Goal: Communication & Community: Answer question/provide support

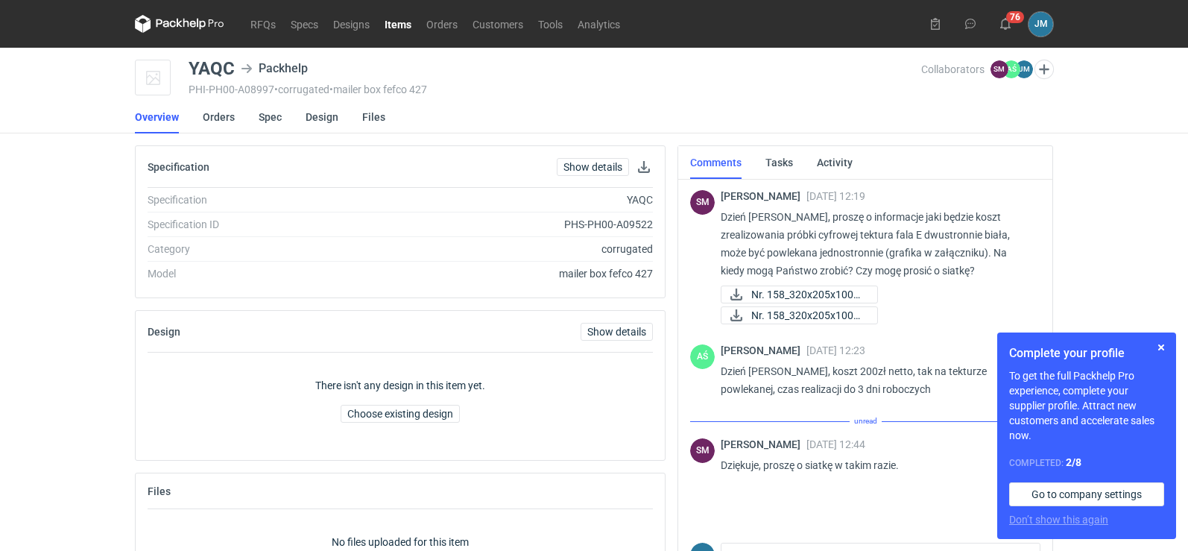
scroll to position [84, 0]
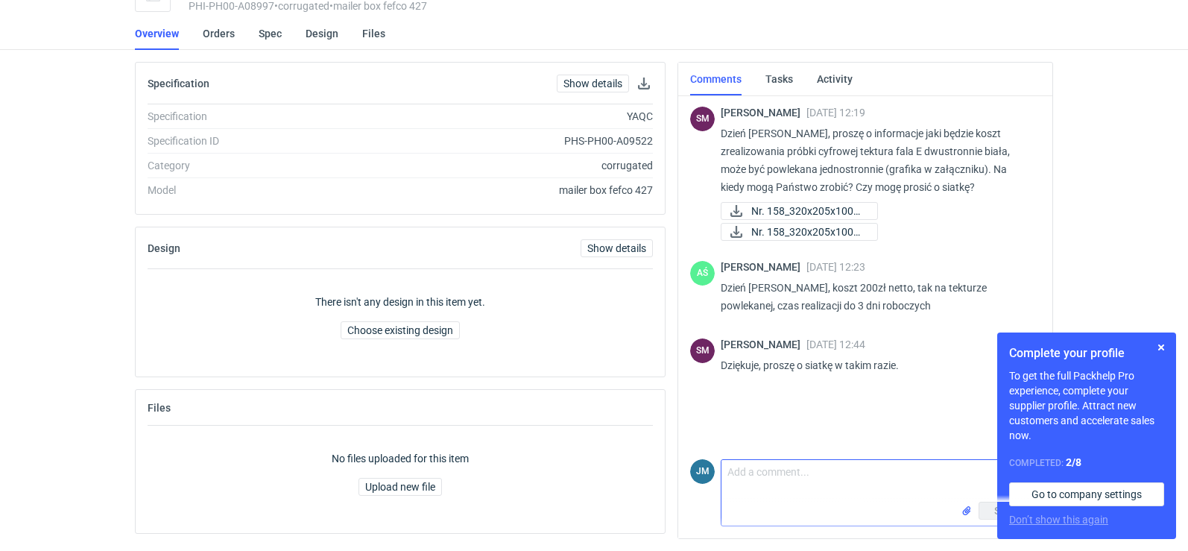
click at [773, 484] on textarea "Comment message" at bounding box center [880, 481] width 318 height 42
type textarea "p"
type textarea "przesyłam siatki"
click at [1163, 348] on button "button" at bounding box center [1161, 347] width 18 height 18
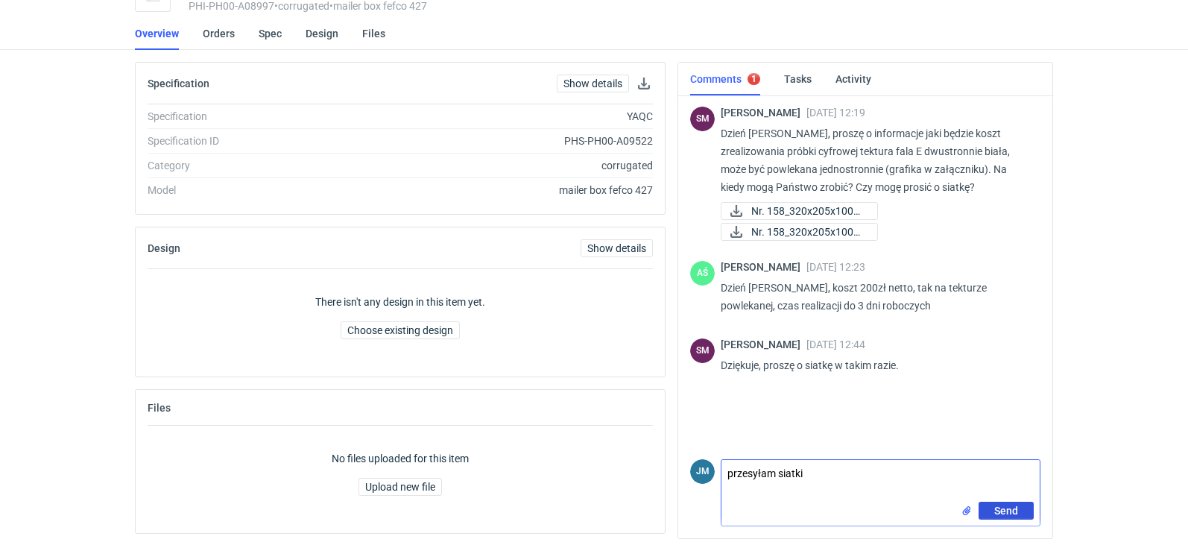
click at [986, 513] on button "Send" at bounding box center [1005, 511] width 55 height 18
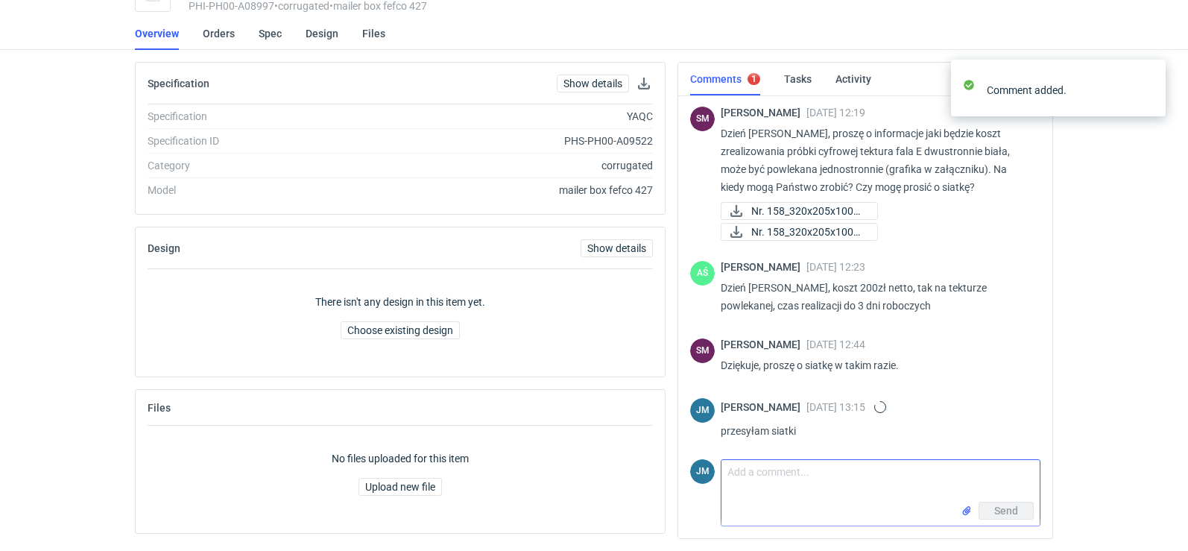
scroll to position [8, 0]
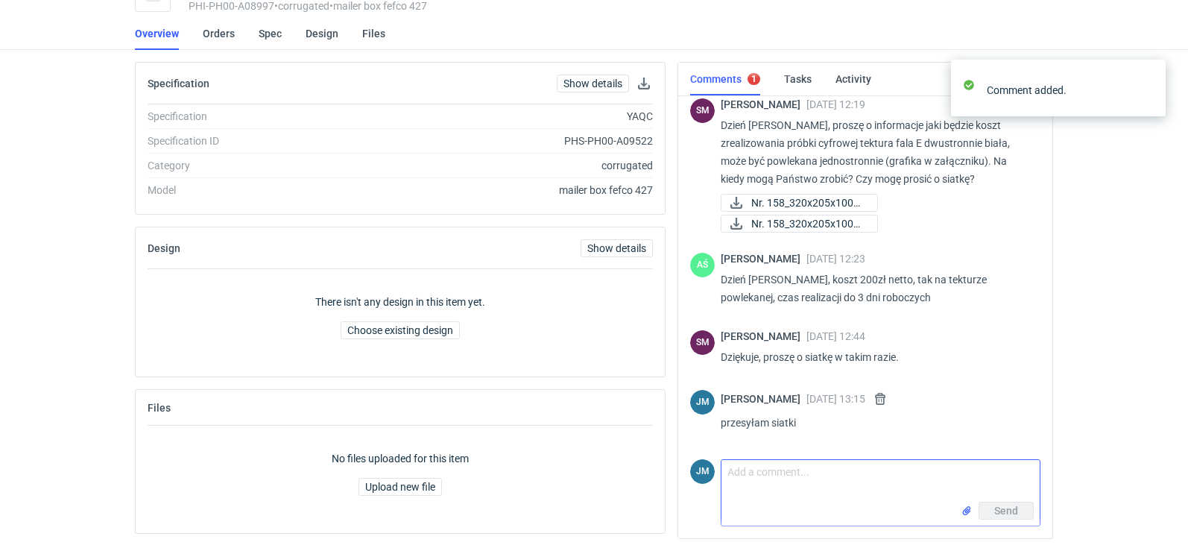
click at [966, 514] on input "file" at bounding box center [967, 511] width 12 height 16
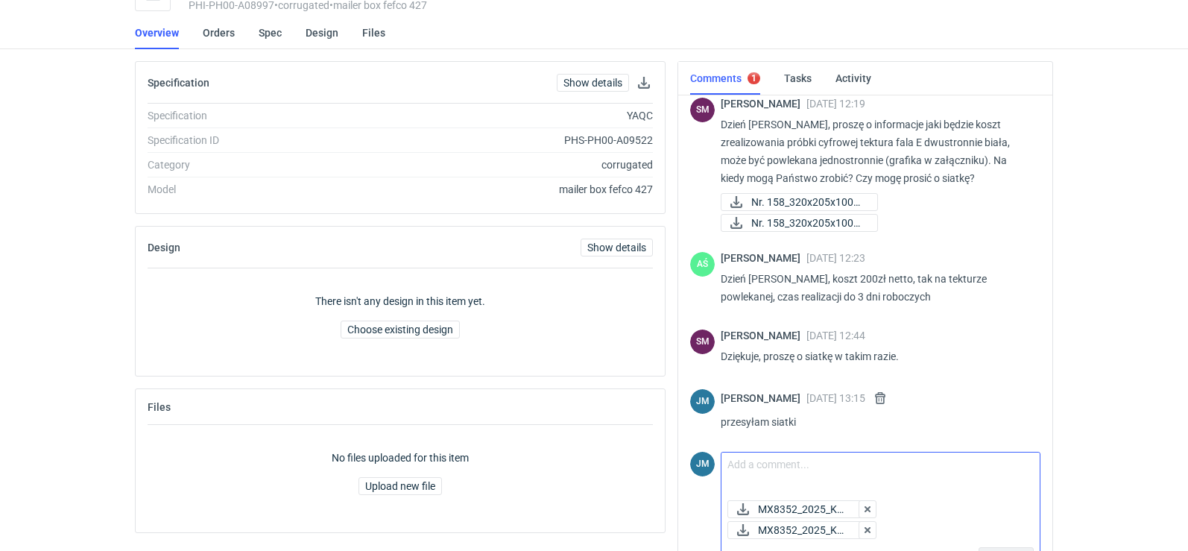
click at [895, 482] on textarea "Comment message" at bounding box center [880, 473] width 318 height 42
type textarea "..."
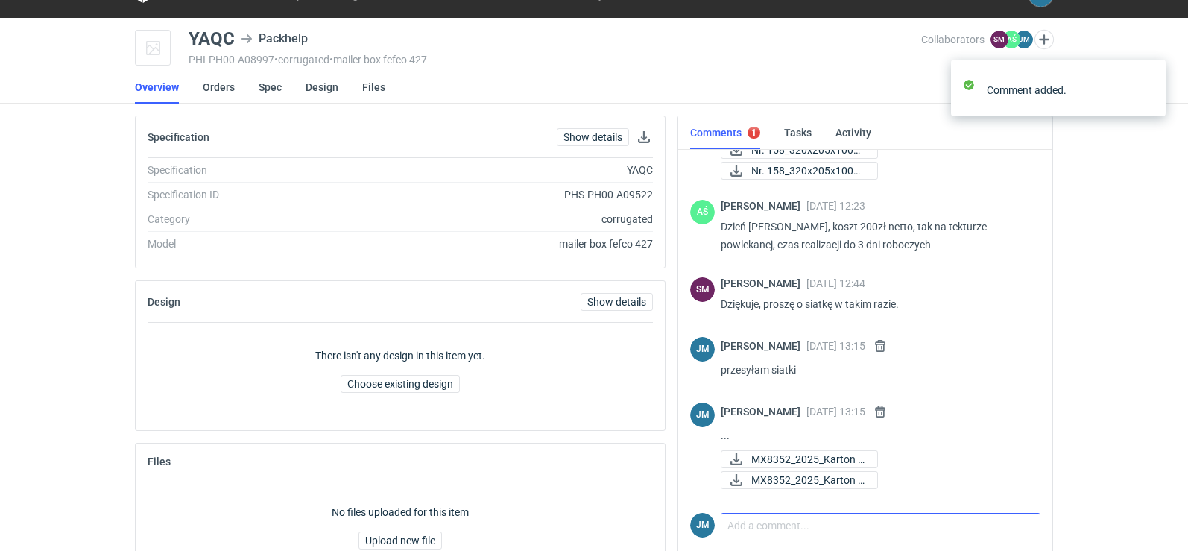
scroll to position [0, 0]
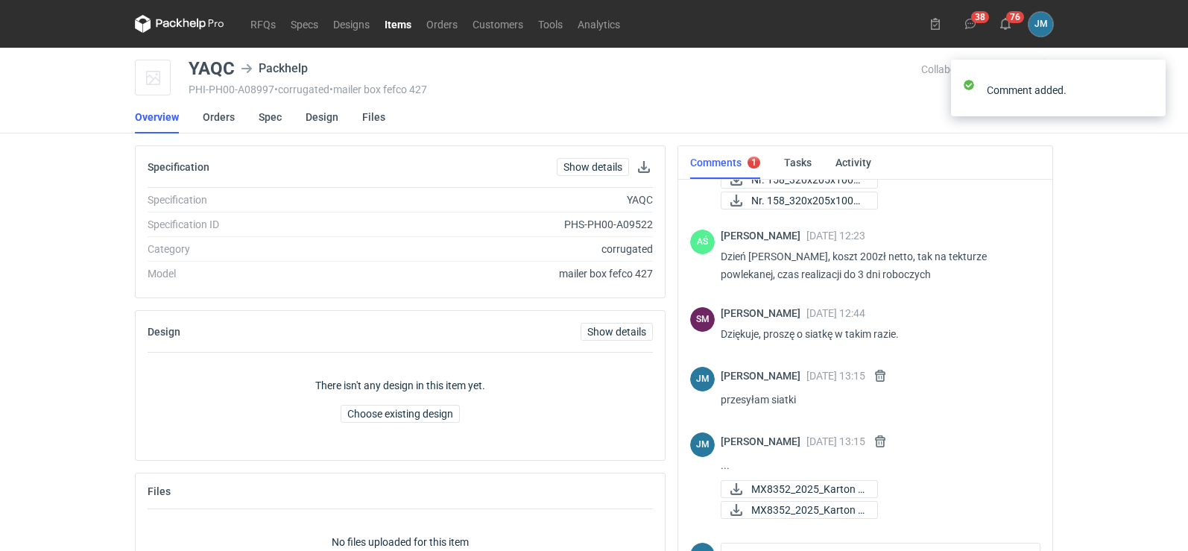
click at [152, 23] on icon at bounding box center [179, 24] width 89 height 18
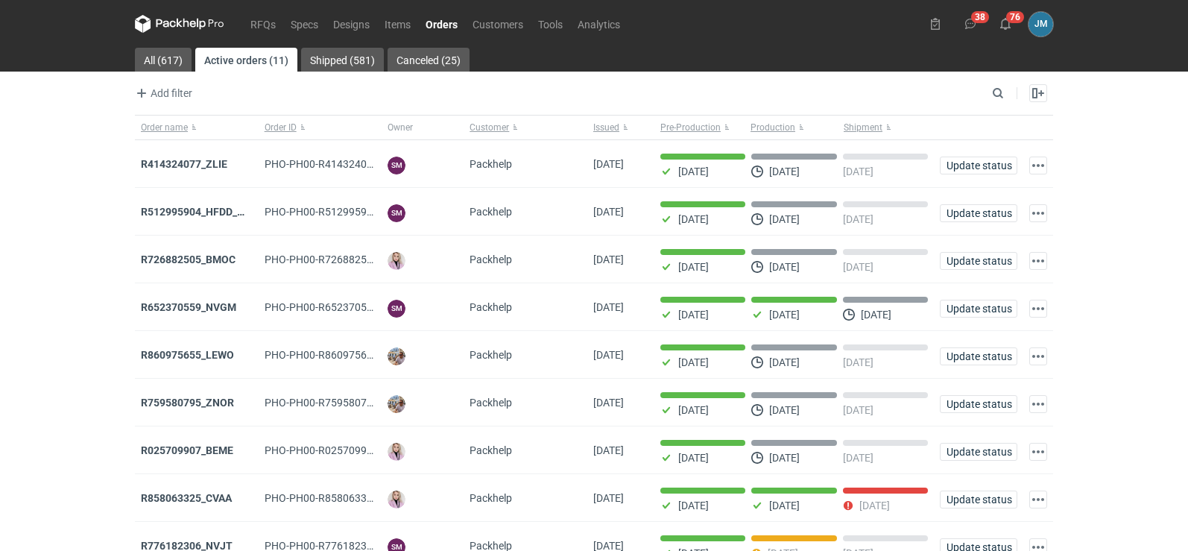
click at [199, 21] on icon at bounding box center [179, 24] width 89 height 18
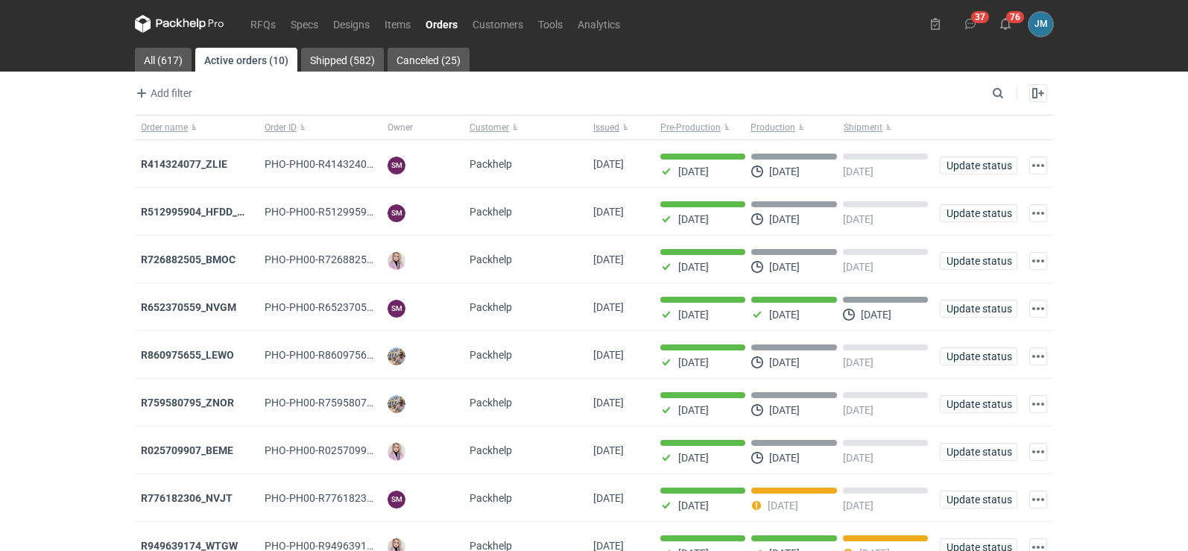
click at [168, 25] on icon at bounding box center [165, 23] width 19 height 8
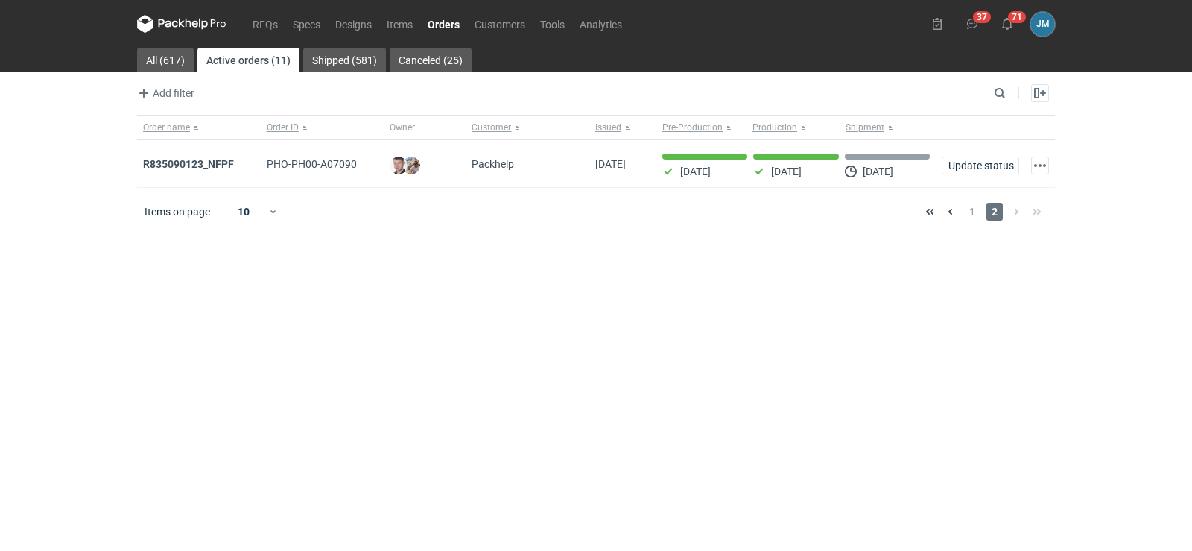
click at [186, 25] on icon at bounding box center [189, 23] width 6 height 9
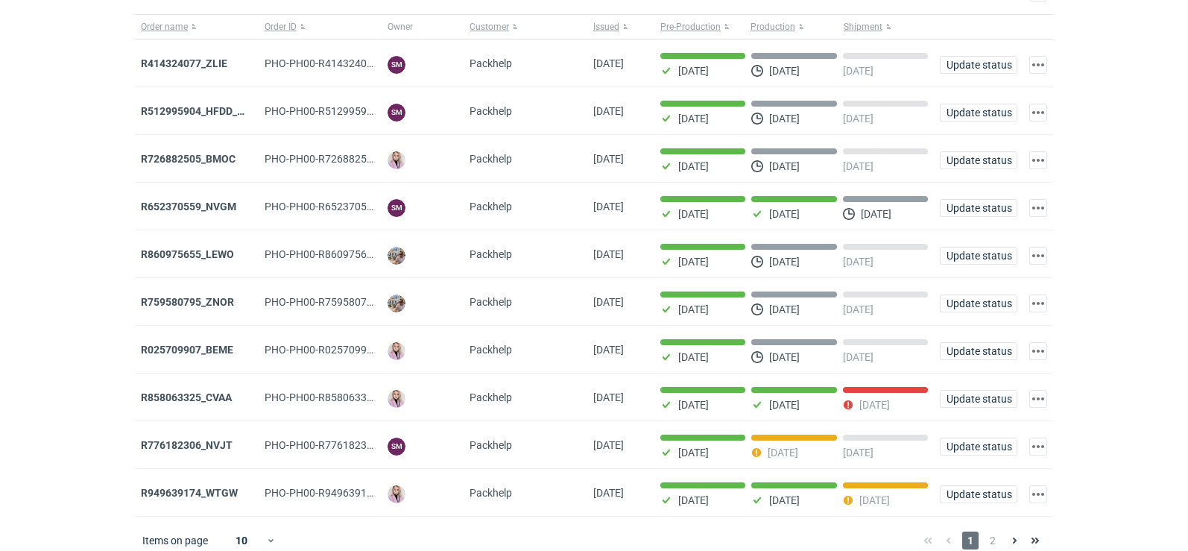
scroll to position [121, 0]
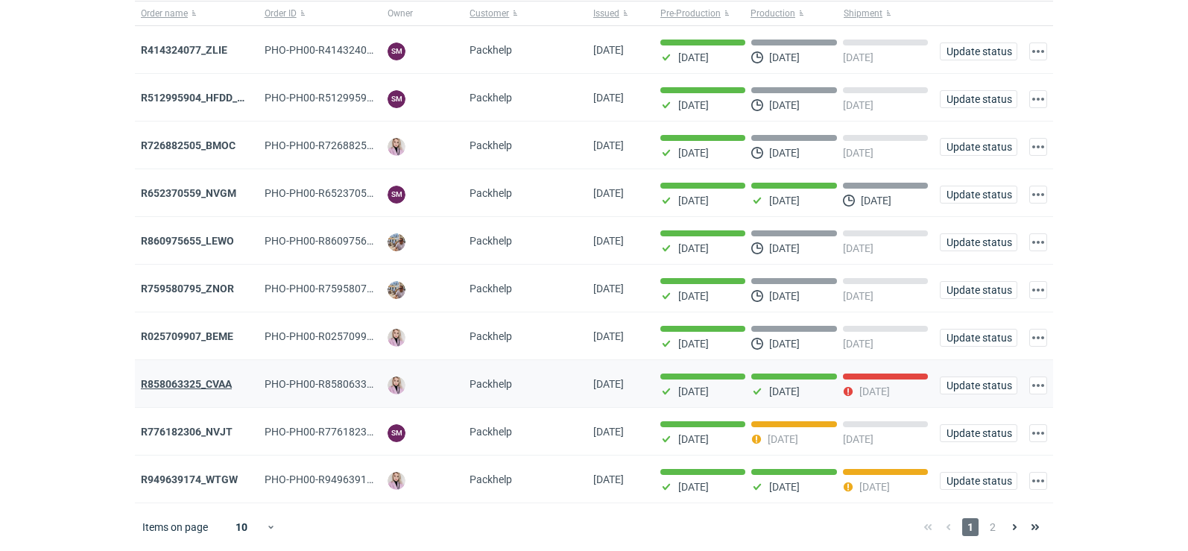
click at [221, 378] on strong "R858063325_CVAA" at bounding box center [186, 384] width 91 height 12
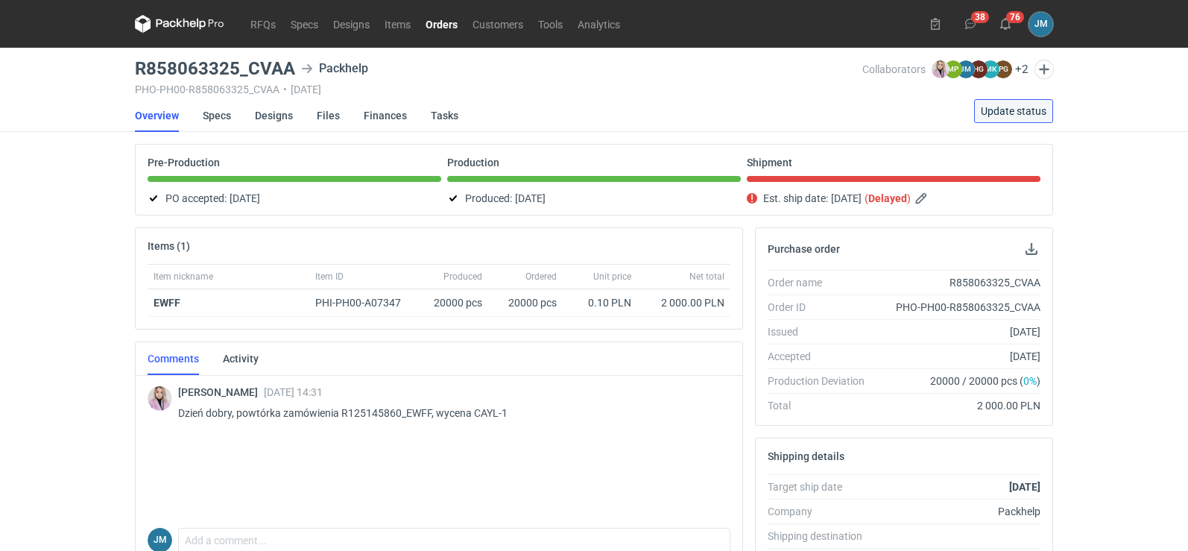
click at [998, 112] on span "Update status" at bounding box center [1014, 111] width 66 height 10
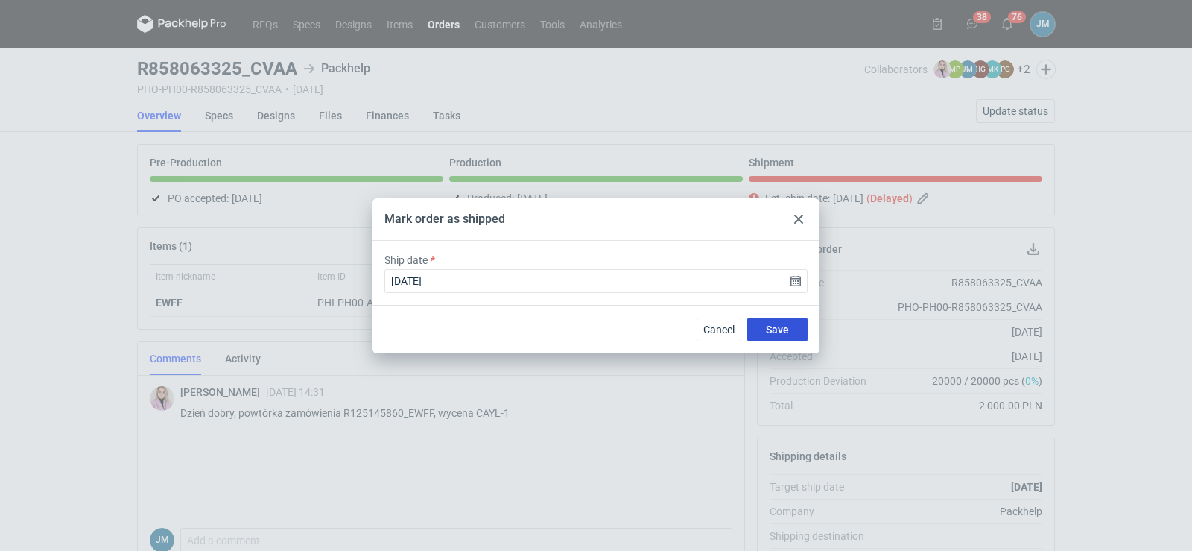
click at [761, 333] on button "Save" at bounding box center [777, 329] width 60 height 24
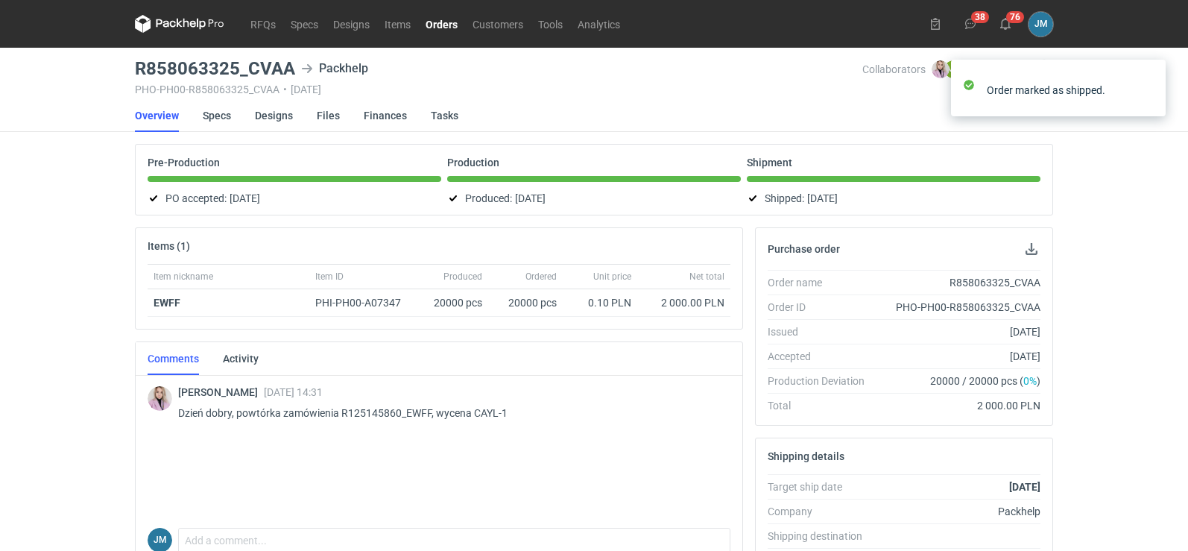
click at [195, 29] on icon at bounding box center [179, 24] width 89 height 18
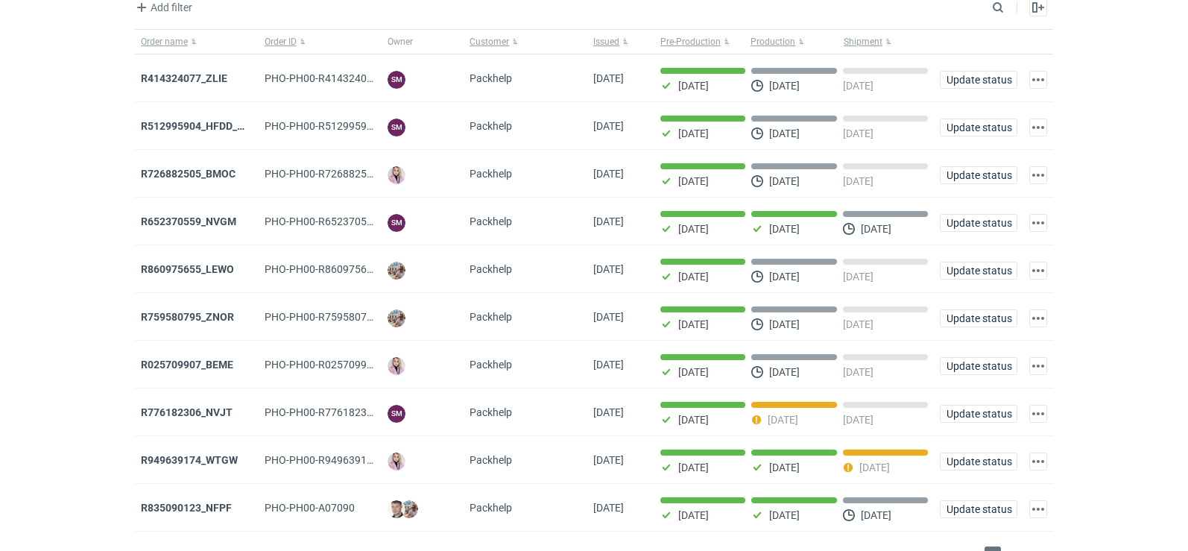
scroll to position [121, 0]
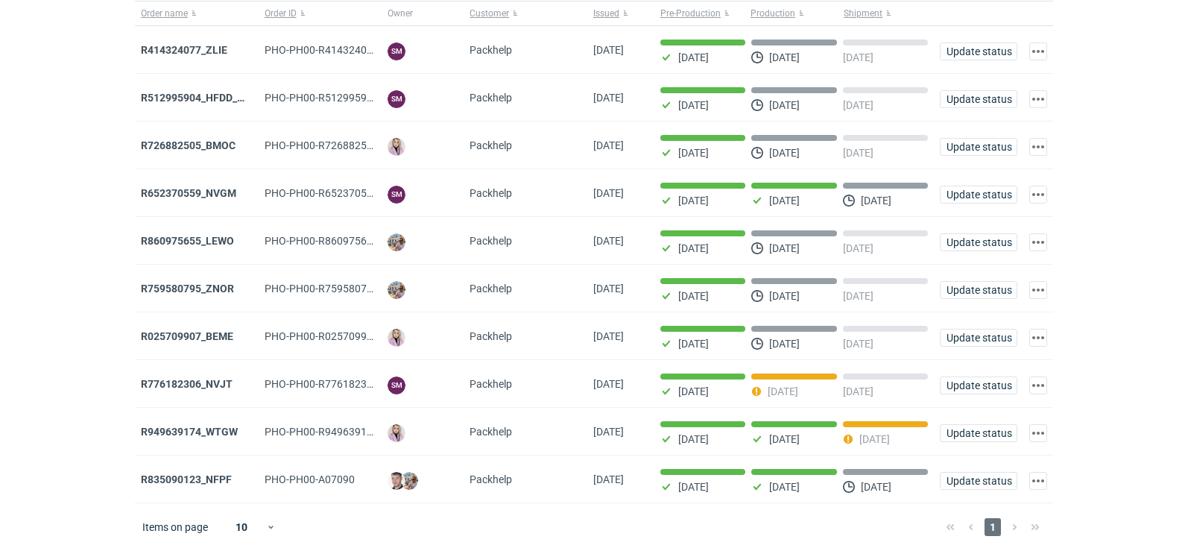
click at [1012, 533] on div "1" at bounding box center [993, 527] width 106 height 18
click at [182, 482] on strong "R835090123_NFPF" at bounding box center [186, 479] width 91 height 12
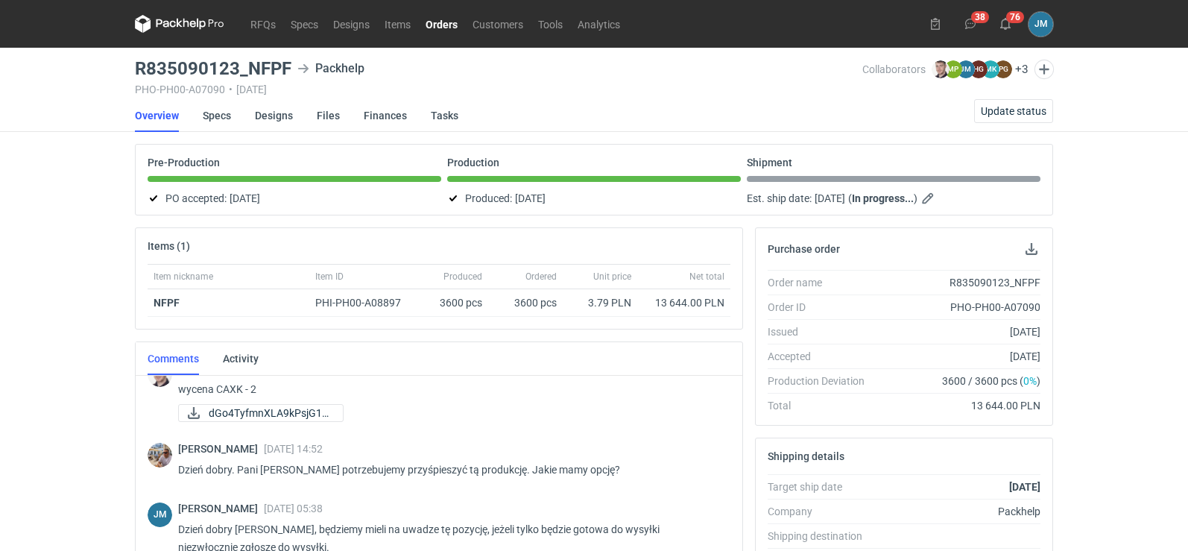
click at [175, 25] on icon at bounding box center [165, 23] width 19 height 8
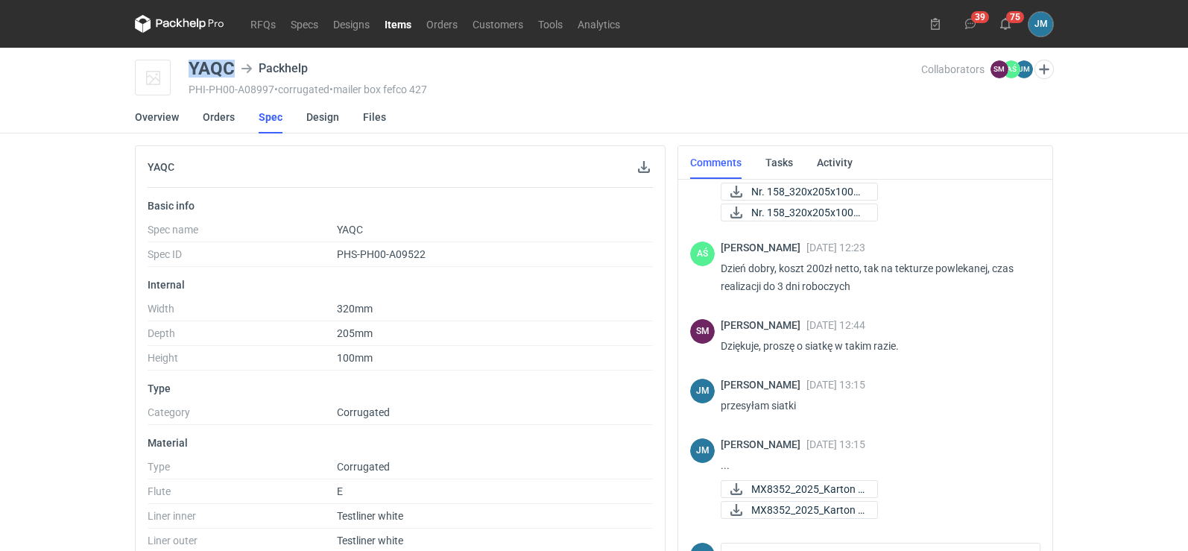
scroll to position [103, 0]
